Goal: Information Seeking & Learning: Compare options

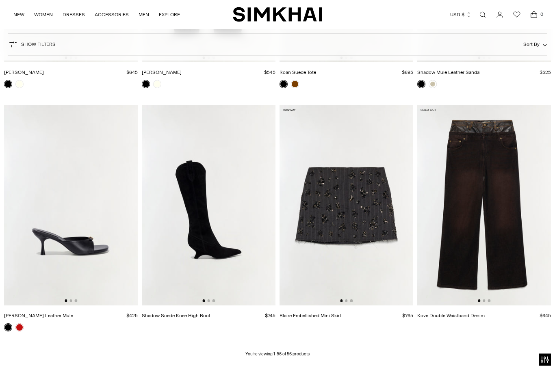
scroll to position [3160, 0]
click at [19, 327] on link at bounding box center [19, 327] width 8 height 8
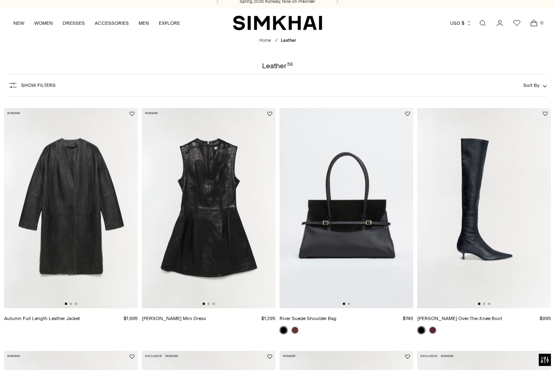
scroll to position [8, 0]
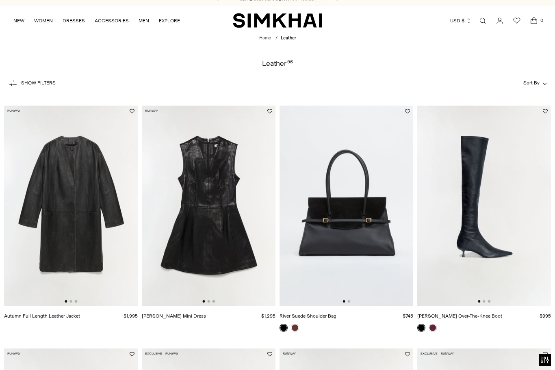
click at [83, 182] on img at bounding box center [71, 206] width 134 height 201
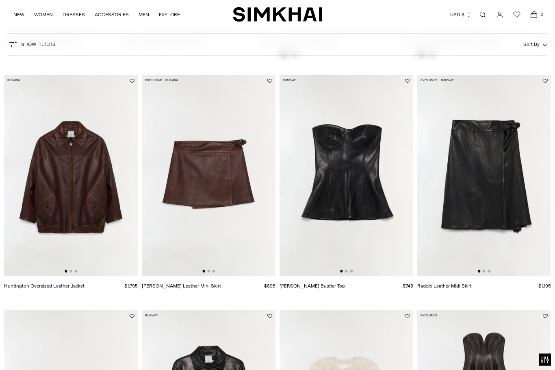
scroll to position [281, 0]
click at [70, 179] on img at bounding box center [71, 175] width 134 height 201
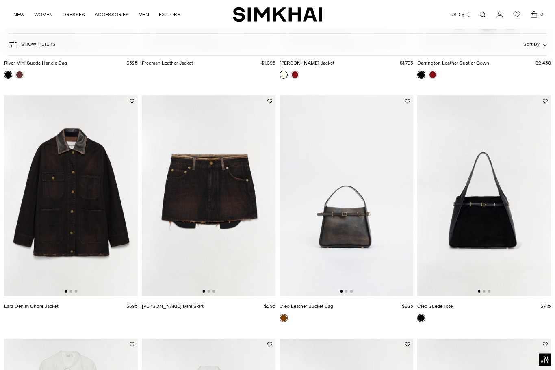
scroll to position [740, 0]
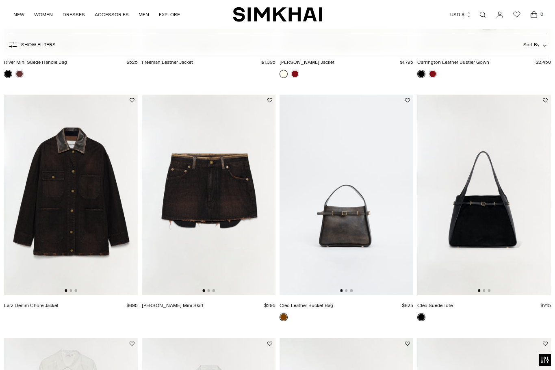
click at [85, 204] on img at bounding box center [71, 195] width 134 height 201
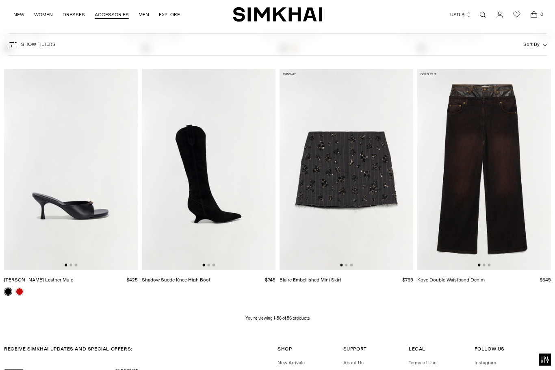
scroll to position [3196, 0]
click at [463, 156] on img at bounding box center [484, 169] width 134 height 201
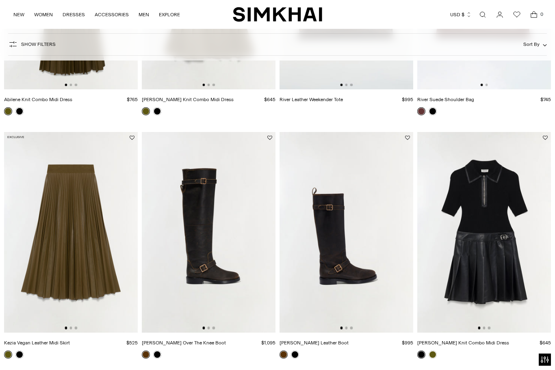
scroll to position [2160, 0]
click at [193, 212] on img at bounding box center [209, 232] width 134 height 201
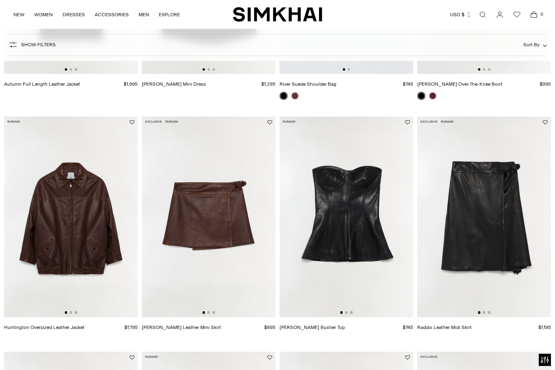
scroll to position [239, 0]
click at [345, 223] on img at bounding box center [346, 217] width 134 height 201
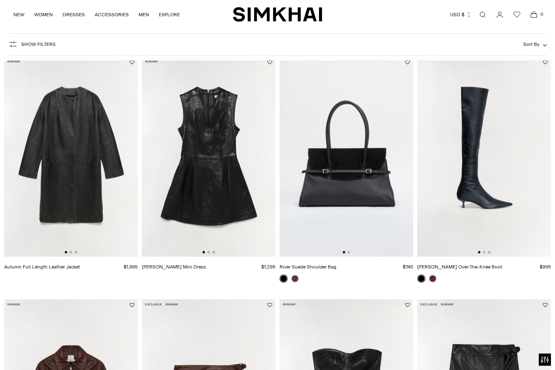
scroll to position [57, 0]
click at [212, 149] on img at bounding box center [209, 156] width 134 height 201
click at [84, 192] on img at bounding box center [71, 156] width 134 height 201
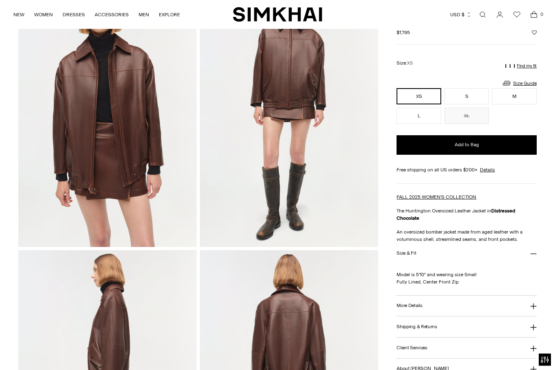
scroll to position [71, 0]
